Goal: Task Accomplishment & Management: Use online tool/utility

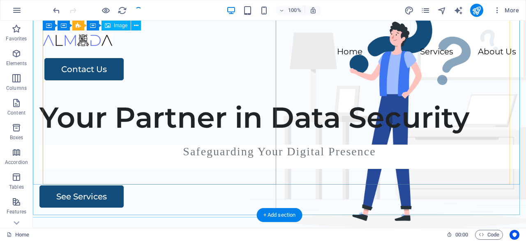
scroll to position [1193, 0]
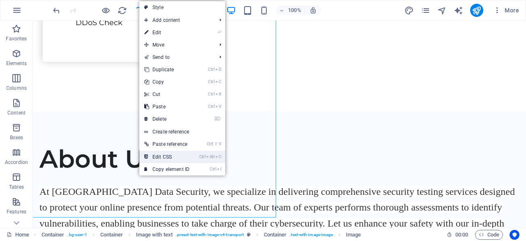
click at [173, 157] on link "Ctrl Alt C Edit CSS" at bounding box center [166, 157] width 55 height 12
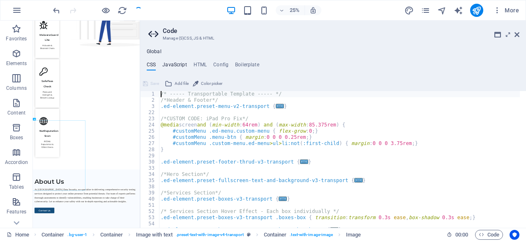
click at [178, 63] on h4 "JavaScript" at bounding box center [174, 66] width 24 height 9
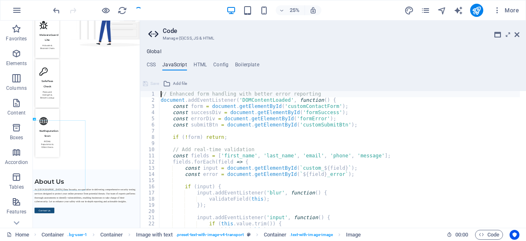
click at [263, 135] on div "// Enhanced form handling with better error reporting document . addEventListen…" at bounding box center [339, 165] width 361 height 149
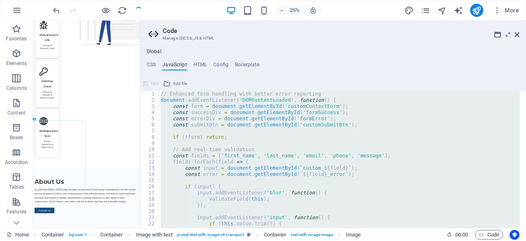
click at [181, 64] on h4 "JavaScript" at bounding box center [174, 66] width 24 height 9
click at [222, 128] on div "// Enhanced form handling with better error reporting document . addEventListen…" at bounding box center [339, 159] width 361 height 137
type textarea "const submitBtn = document.getElementById('customSubmitBtn');"
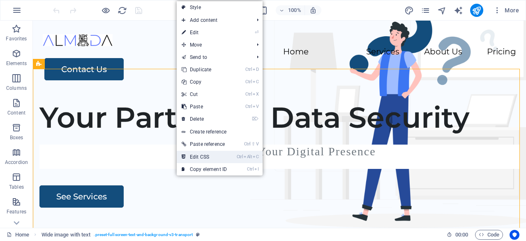
click at [218, 155] on link "Ctrl Alt C Edit CSS" at bounding box center [204, 157] width 55 height 12
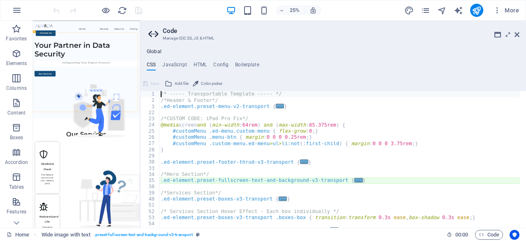
scroll to position [30, 0]
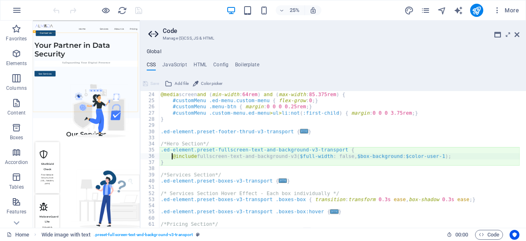
click at [206, 129] on div "/*CUSTOM CODE: iPad Pro Fix*/ @media screen and ( min-width : 64rem ) and ( max…" at bounding box center [339, 159] width 361 height 149
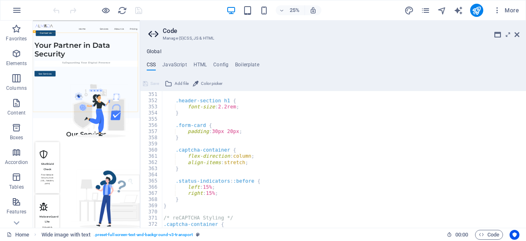
scroll to position [1807, 0]
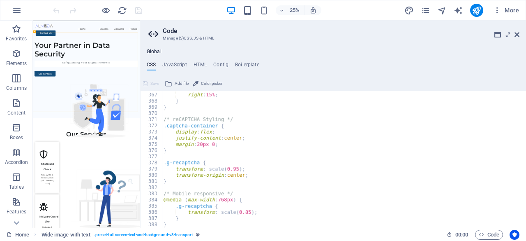
click at [257, 222] on div "left : 15% ; right : 15% ; } } /* reCAPTCHA Styling */ .captcha-container { dis…" at bounding box center [341, 160] width 358 height 149
type textarea "}"
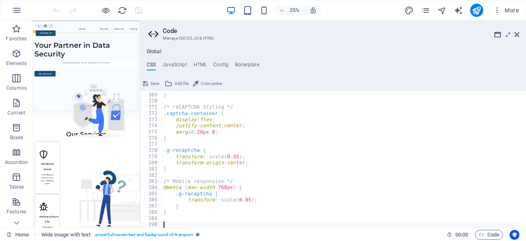
paste textarea "}"
type textarea "}"
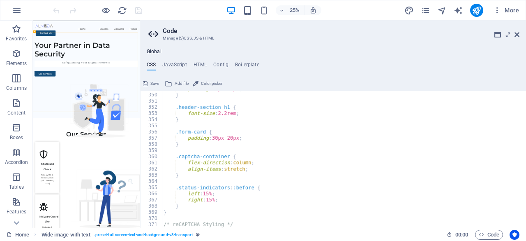
scroll to position [1801, 0]
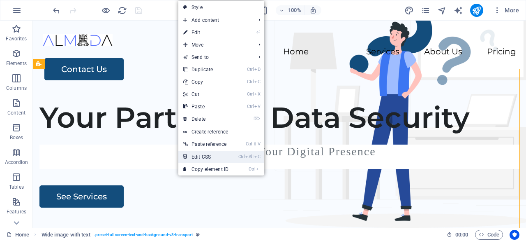
click at [221, 154] on link "Ctrl Alt C Edit CSS" at bounding box center [205, 157] width 55 height 12
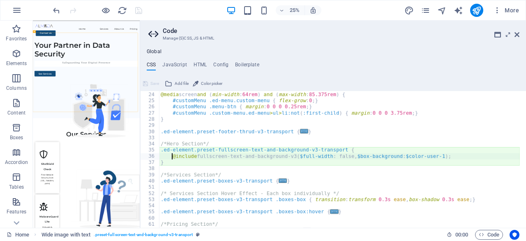
scroll to position [30, 0]
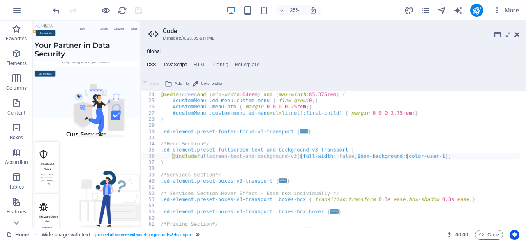
click at [183, 63] on h4 "JavaScript" at bounding box center [174, 66] width 24 height 9
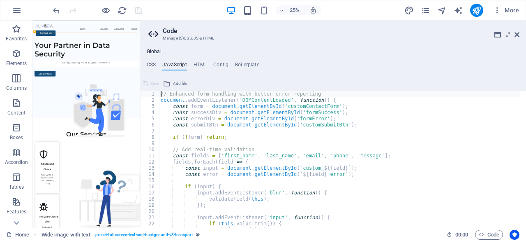
click at [211, 120] on div "// Enhanced form handling with better error reporting document . addEventListen…" at bounding box center [339, 165] width 361 height 149
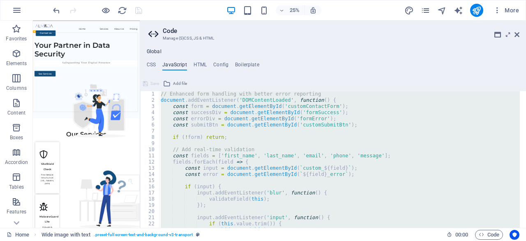
paste textarea
type textarea "});"
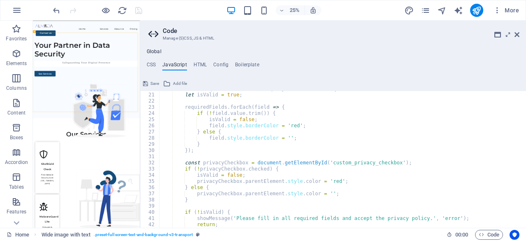
scroll to position [0, 0]
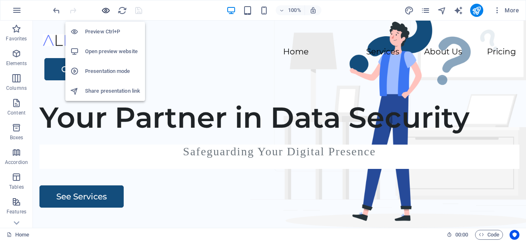
click at [105, 11] on icon "button" at bounding box center [105, 10] width 9 height 9
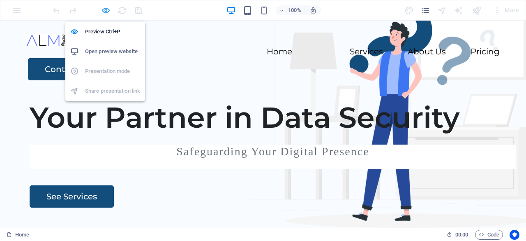
click at [109, 8] on icon "button" at bounding box center [105, 10] width 9 height 9
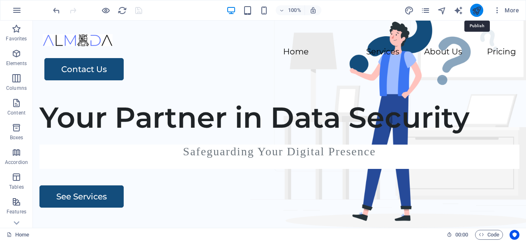
click at [476, 7] on icon "publish" at bounding box center [476, 10] width 9 height 9
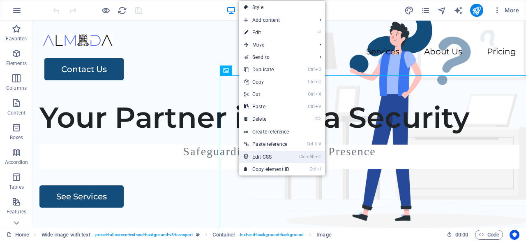
click at [269, 157] on link "Ctrl Alt C Edit CSS" at bounding box center [266, 157] width 55 height 12
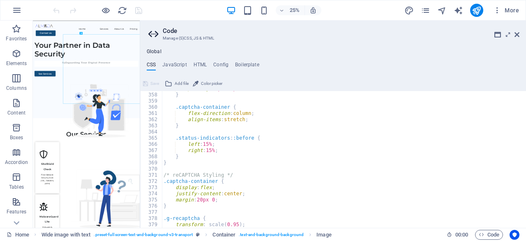
scroll to position [1640, 0]
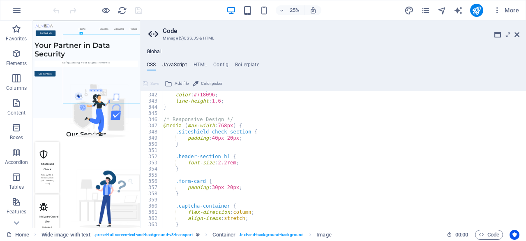
click at [177, 62] on h4 "JavaScript" at bounding box center [174, 66] width 24 height 9
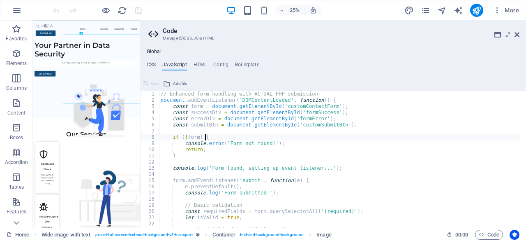
click at [241, 135] on div "// Enhanced form handling with ACTUAL PHP submission document . addEventListene…" at bounding box center [354, 162] width 391 height 143
click at [181, 99] on div "// Enhanced form handling with ACTUAL PHP submission document . addEventListene…" at bounding box center [354, 162] width 391 height 143
click at [226, 138] on div "// Enhanced form handling with ACTUAL PHP submission document . addEventListene…" at bounding box center [354, 162] width 391 height 143
click at [233, 157] on div "// Enhanced form handling with ACTUAL PHP submission document . addEventListene…" at bounding box center [354, 162] width 391 height 143
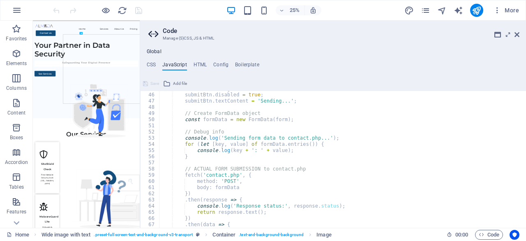
scroll to position [203, 0]
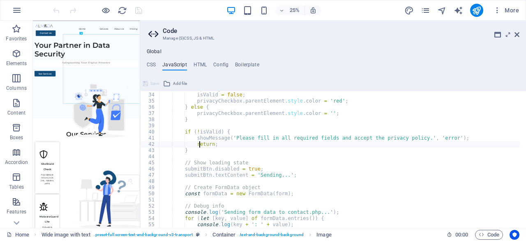
drag, startPoint x: 199, startPoint y: 142, endPoint x: 202, endPoint y: 147, distance: 6.5
click at [198, 142] on div "if ( ! privacyCheckbox . checked ) { isValid = false ; privacyCheckbox . parent…" at bounding box center [354, 157] width 391 height 143
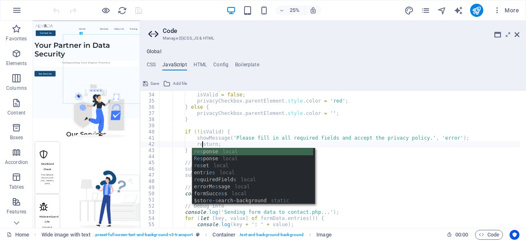
scroll to position [0, 3]
click at [353, 175] on div "if ( ! privacyCheckbox . checked ) { isValid = false ; privacyCheckbox . parent…" at bounding box center [354, 157] width 391 height 143
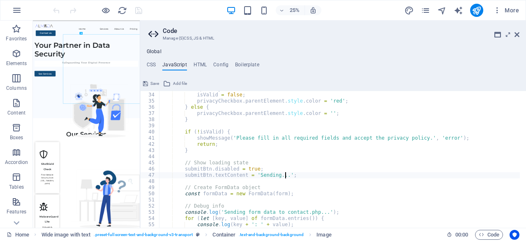
click at [197, 131] on div "if ( ! privacyCheckbox . checked ) { isValid = false ; privacyCheckbox . parent…" at bounding box center [354, 157] width 391 height 143
click at [199, 164] on div "if ( ! privacyCheckbox . checked ) { isValid = false ; privacyCheckbox . parent…" at bounding box center [354, 157] width 391 height 143
click at [197, 185] on div "if ( ! privacyCheckbox . checked ) { isValid = false ; privacyCheckbox . parent…" at bounding box center [354, 157] width 391 height 143
type textarea "// Create FormData object"
click at [254, 183] on div "if ( ! privacyCheckbox . checked ) { isValid = false ; privacyCheckbox . parent…" at bounding box center [354, 157] width 391 height 143
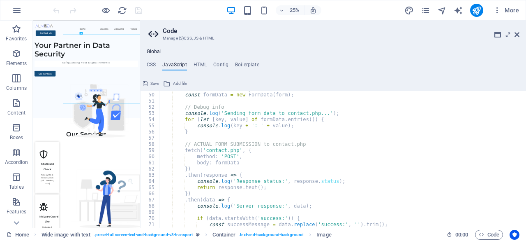
scroll to position [203, 0]
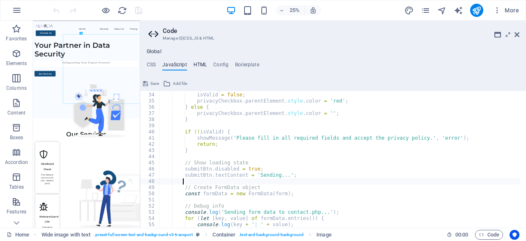
click at [197, 65] on h4 "HTML" at bounding box center [201, 66] width 14 height 9
type textarea "<a href="#main-content" class="wv-link-content button">Skip to main content</a>"
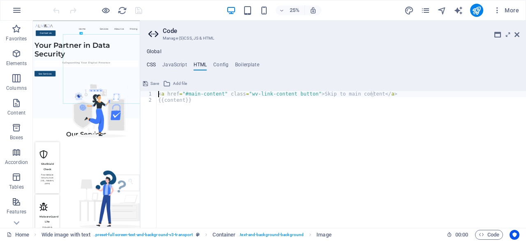
click at [147, 62] on h4 "CSS" at bounding box center [151, 66] width 9 height 9
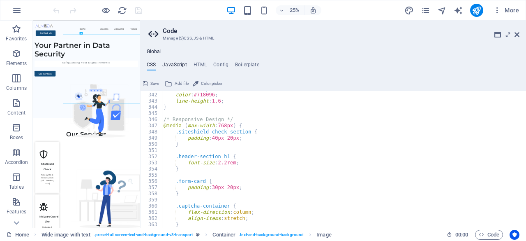
click at [166, 68] on h4 "JavaScript" at bounding box center [174, 66] width 24 height 9
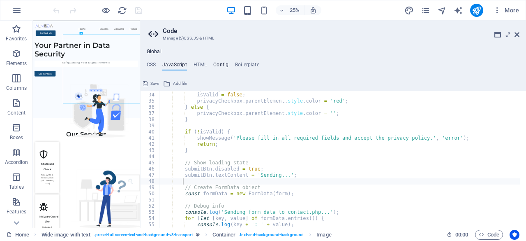
click at [218, 64] on h4 "Config" at bounding box center [220, 66] width 15 height 9
type textarea "$color-background: #ffffff;"
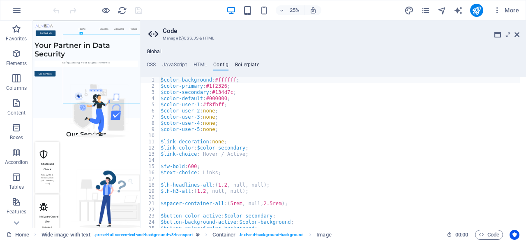
click at [245, 65] on h4 "Boilerplate" at bounding box center [247, 66] width 24 height 9
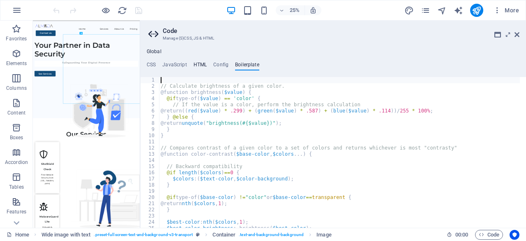
click at [201, 63] on h4 "HTML" at bounding box center [201, 66] width 14 height 9
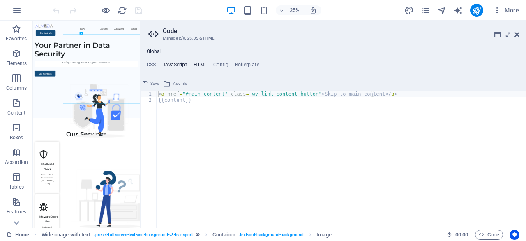
click at [181, 66] on h4 "JavaScript" at bounding box center [174, 66] width 24 height 9
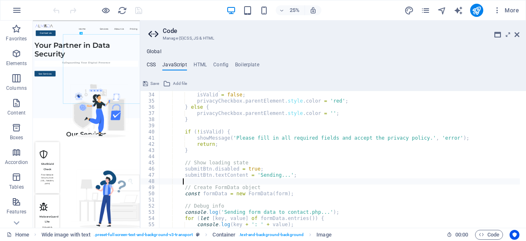
click at [151, 65] on h4 "CSS" at bounding box center [151, 66] width 9 height 9
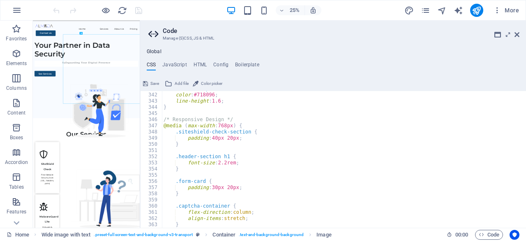
click at [151, 65] on h4 "CSS" at bounding box center [151, 66] width 9 height 9
click at [194, 65] on h4 "HTML" at bounding box center [201, 66] width 14 height 9
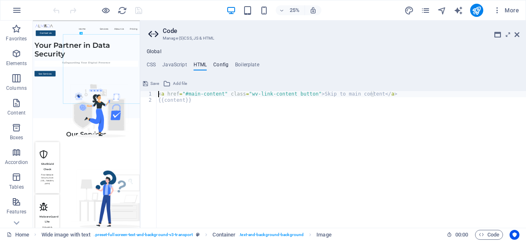
click at [219, 62] on h4 "Config" at bounding box center [220, 66] width 15 height 9
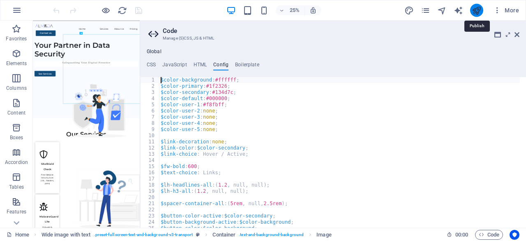
click at [475, 9] on icon "publish" at bounding box center [476, 10] width 9 height 9
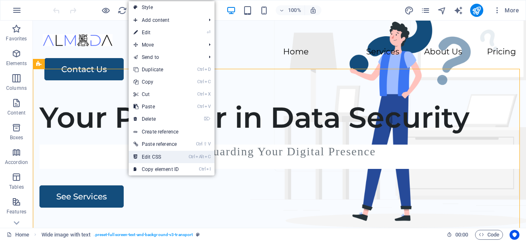
click at [165, 155] on link "Ctrl Alt C Edit CSS" at bounding box center [156, 157] width 55 height 12
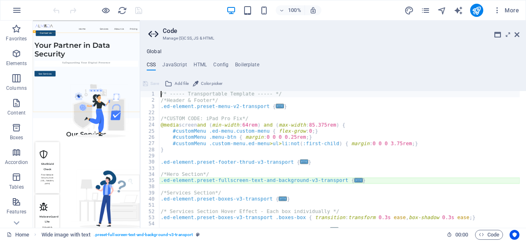
type textarea "@include fullscreen-text-and-background-v3($full-width: false, $box-background:…"
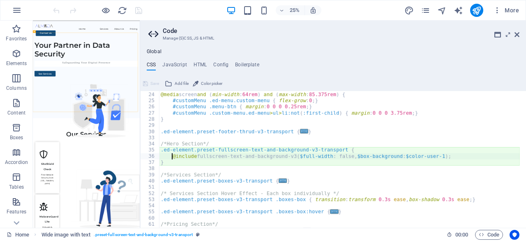
scroll to position [30, 0]
click at [174, 64] on h4 "JavaScript" at bounding box center [174, 66] width 24 height 9
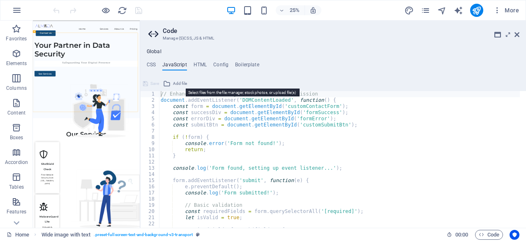
click at [171, 83] on button "Add file" at bounding box center [175, 84] width 26 height 10
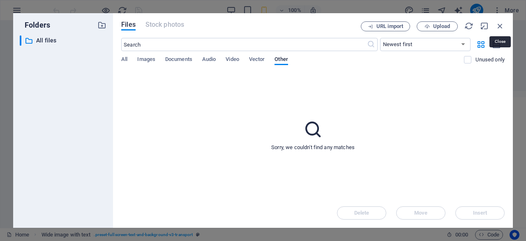
click at [501, 25] on icon "button" at bounding box center [500, 25] width 9 height 9
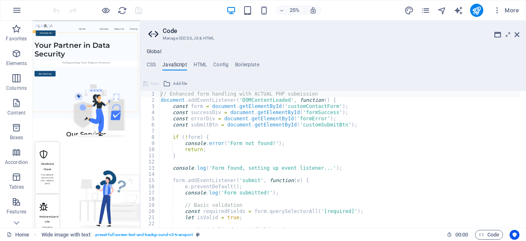
click at [220, 146] on div "// Enhanced form handling with ACTUAL PHP submission document . addEventListene…" at bounding box center [354, 162] width 391 height 143
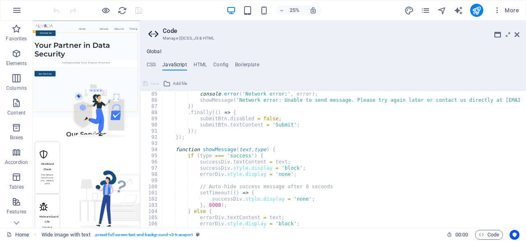
scroll to position [572, 0]
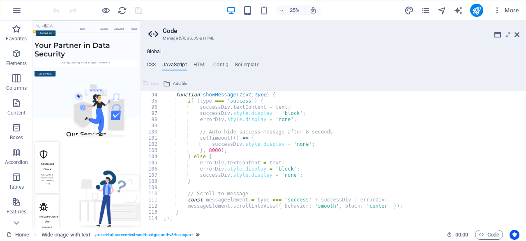
click at [223, 216] on div "function showMessage ( text , type ) { if ( type === 'success' ) { successDiv .…" at bounding box center [357, 157] width 391 height 143
click at [213, 212] on div "function showMessage ( text , type ) { if ( type === 'success' ) { successDiv .…" at bounding box center [357, 157] width 391 height 143
type textarea "}"
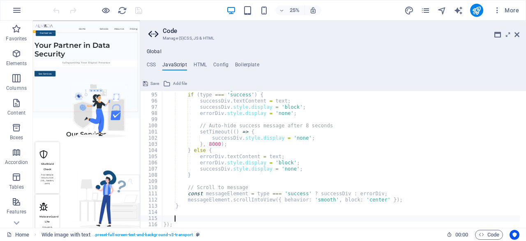
paste textarea "});"
type textarea "});"
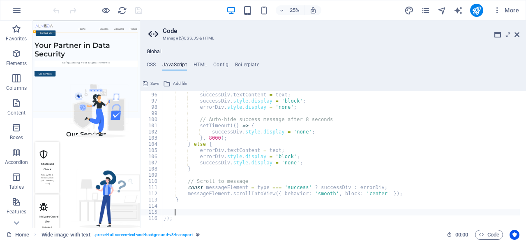
scroll to position [585, 0]
click at [199, 216] on div "if ( type === 'success' ) { successDiv . textContent = text ; successDiv . styl…" at bounding box center [357, 157] width 391 height 143
type textarea "});"
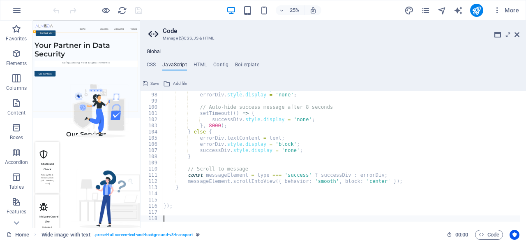
paste textarea "});"
type textarea "});"
paste textarea "});"
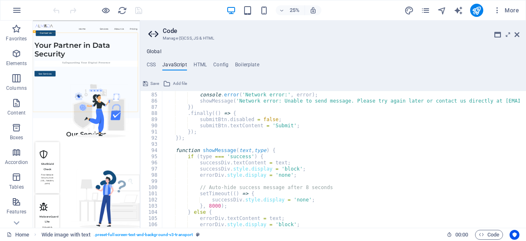
scroll to position [517, 0]
type textarea "});"
click at [149, 83] on button "Save" at bounding box center [151, 84] width 19 height 10
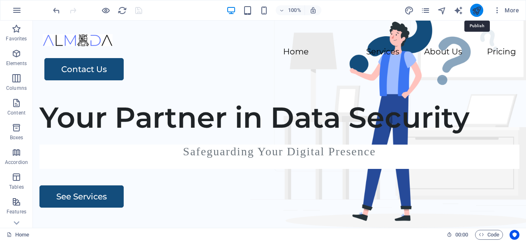
click at [476, 9] on icon "publish" at bounding box center [476, 10] width 9 height 9
